Goal: Download file/media

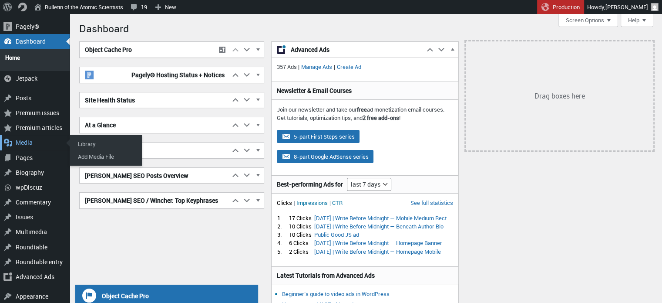
click at [19, 140] on div "Media" at bounding box center [35, 142] width 70 height 15
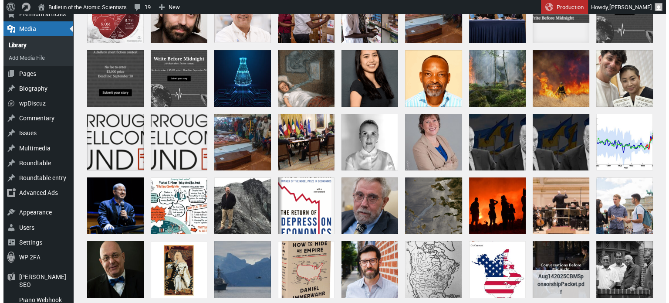
scroll to position [97, 0]
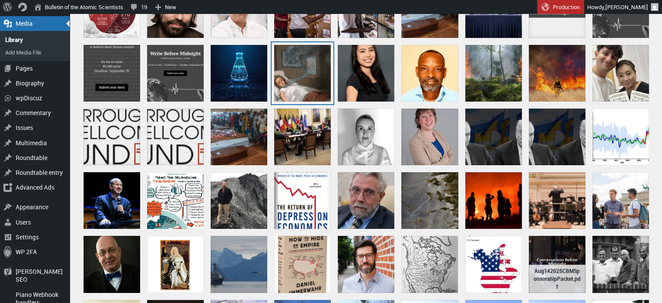
click at [318, 69] on div "angel" at bounding box center [302, 73] width 57 height 57
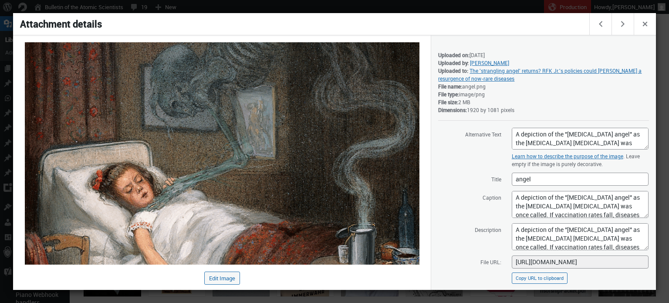
scroll to position [106, 0]
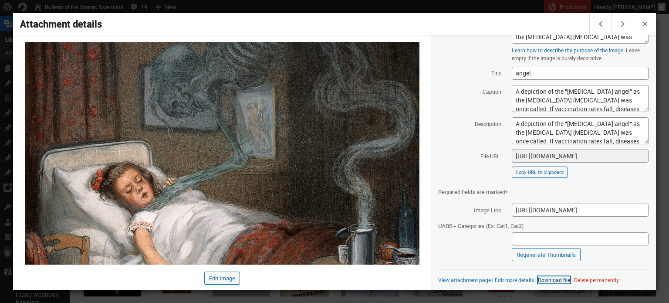
click at [549, 282] on link "Download file" at bounding box center [554, 279] width 32 height 7
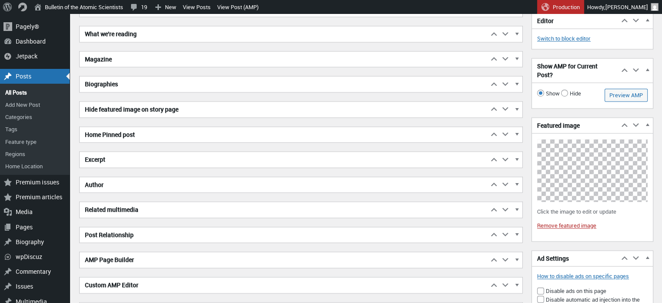
scroll to position [1345, 0]
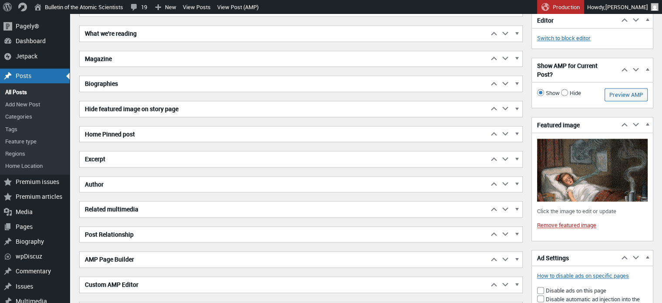
click at [209, 160] on h2 "Excerpt" at bounding box center [284, 159] width 409 height 16
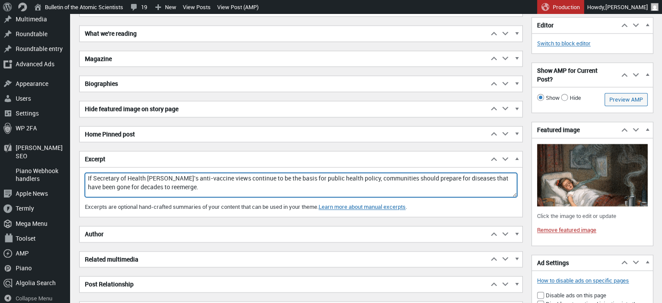
drag, startPoint x: 219, startPoint y: 186, endPoint x: 80, endPoint y: 167, distance: 139.9
click at [80, 167] on div "Excerpt Move up Move Excerpt box up Move down Move Excerpt box down Toggle pane…" at bounding box center [301, 184] width 444 height 66
